Goal: Transaction & Acquisition: Purchase product/service

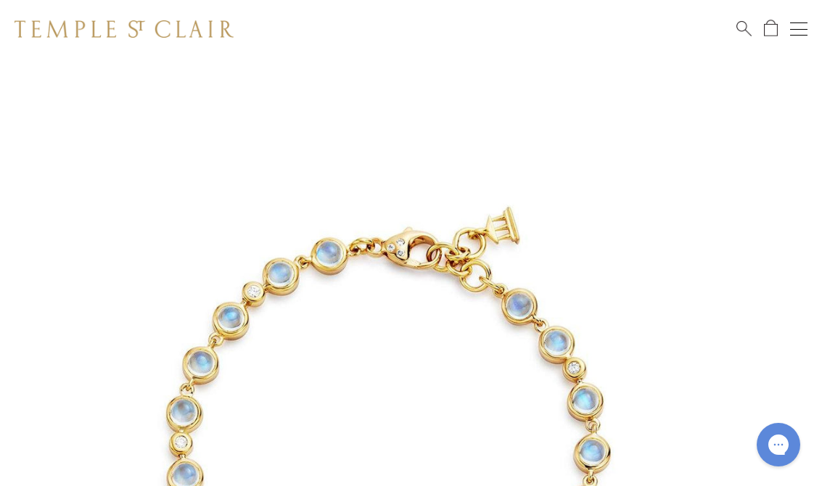
click at [737, 33] on span "Search" at bounding box center [743, 27] width 15 height 15
click at [738, 30] on span "Search" at bounding box center [743, 27] width 15 height 15
click at [730, 29] on div "Shop Shop Categories Amulets Pendants & Charms Lockets Chains & Leather Cords E…" at bounding box center [411, 29] width 822 height 58
click at [738, 28] on span "Search" at bounding box center [743, 27] width 15 height 15
click at [147, 96] on input "search" at bounding box center [419, 87] width 707 height 17
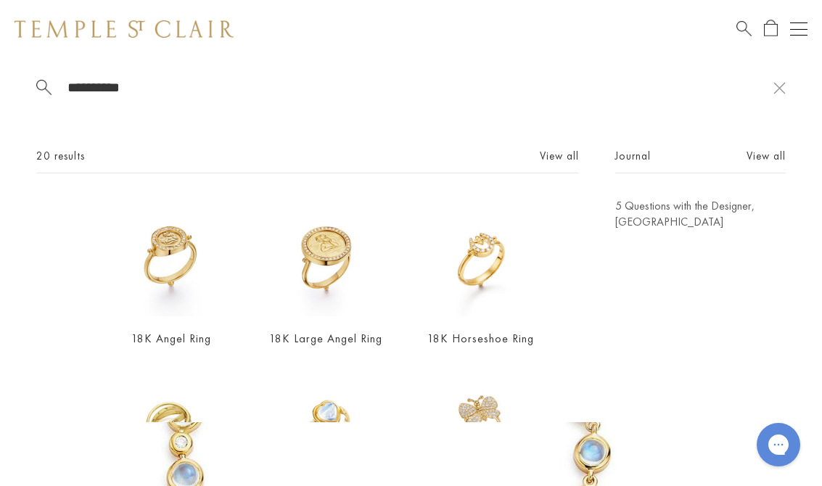
type input "**********"
click at [188, 286] on img at bounding box center [171, 257] width 118 height 118
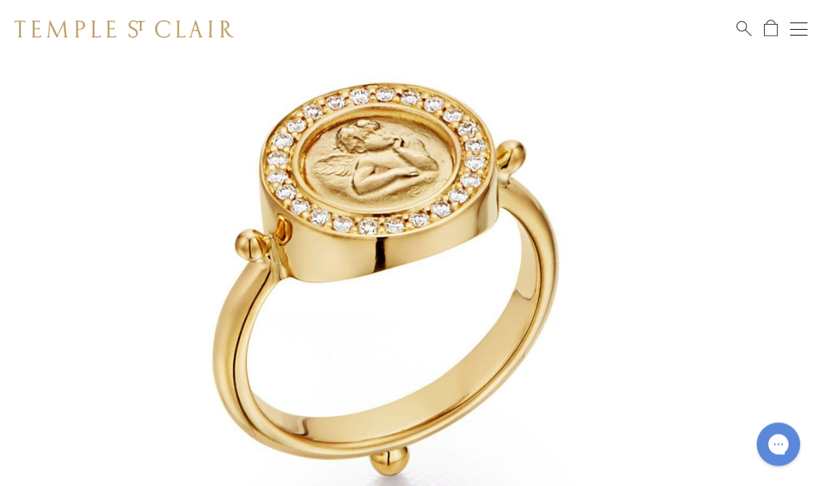
scroll to position [162, 0]
